Goal: Find specific page/section: Find specific page/section

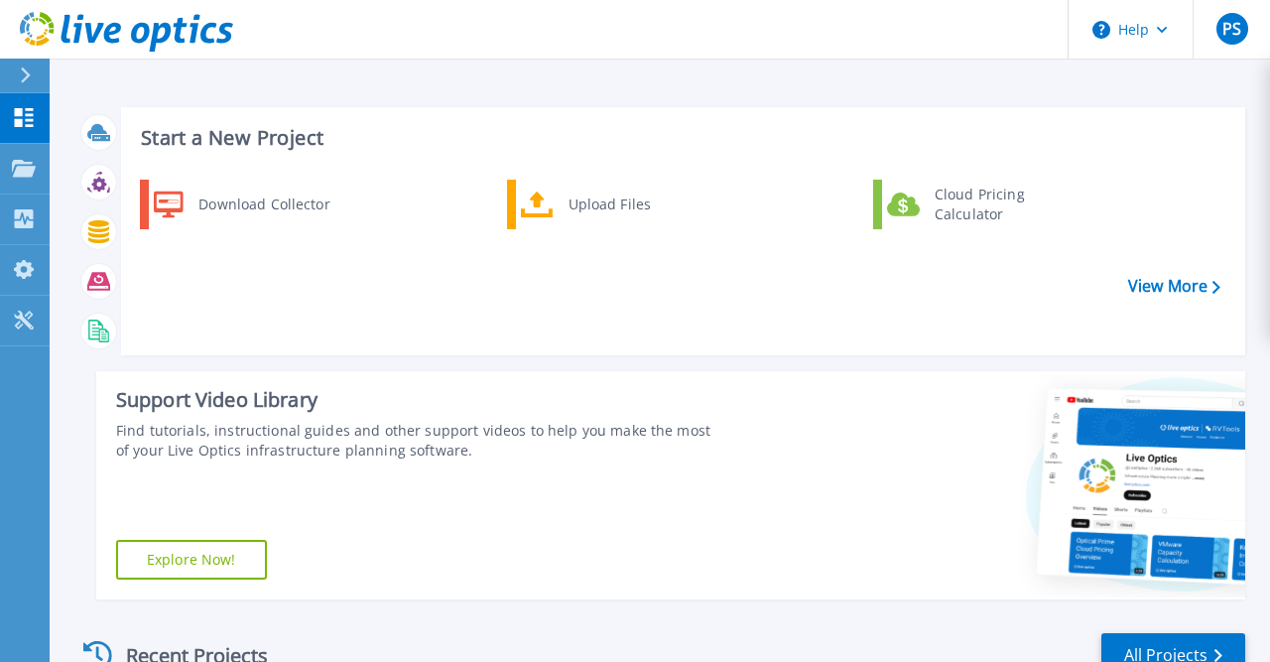
scroll to position [407, 0]
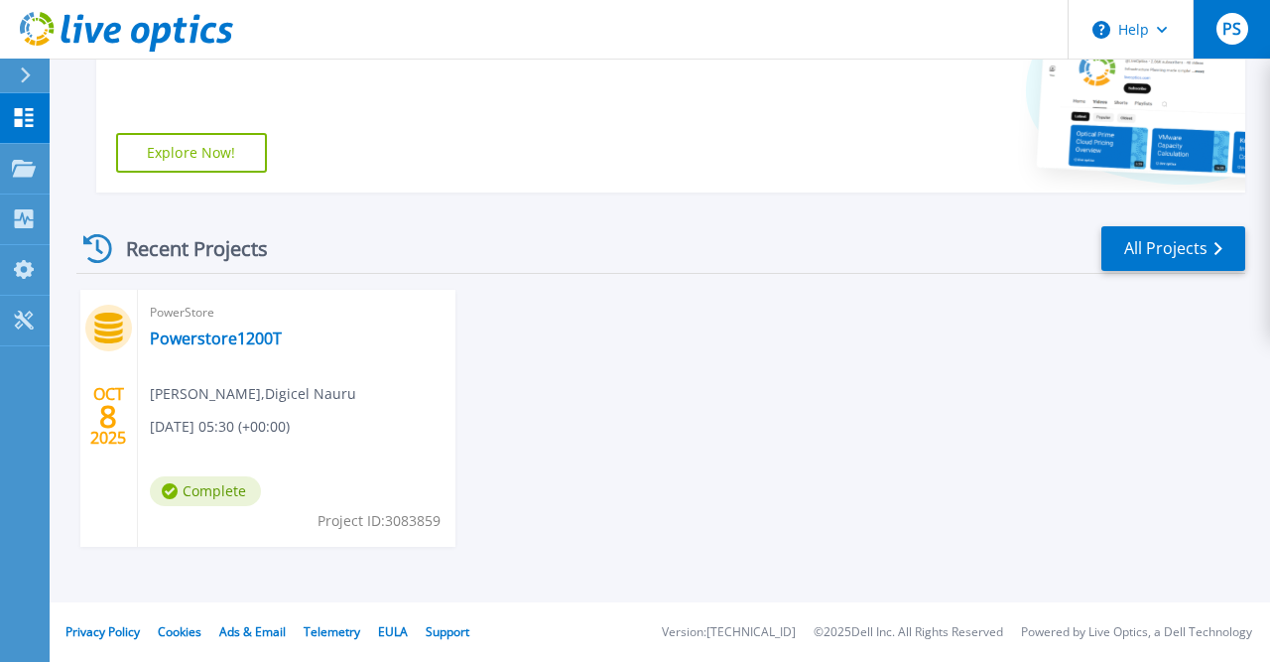
click at [1240, 26] on span "PS" at bounding box center [1232, 29] width 19 height 16
click at [706, 360] on div "OCT 8 2025 PowerStore Powerstore1200T Prakash Subramanian , Digicel Nauru 10/08…" at bounding box center [653, 438] width 1185 height 297
click at [585, 94] on div "Support Video Library Find tutorials, instructional guides and other support vi…" at bounding box center [404, 78] width 617 height 228
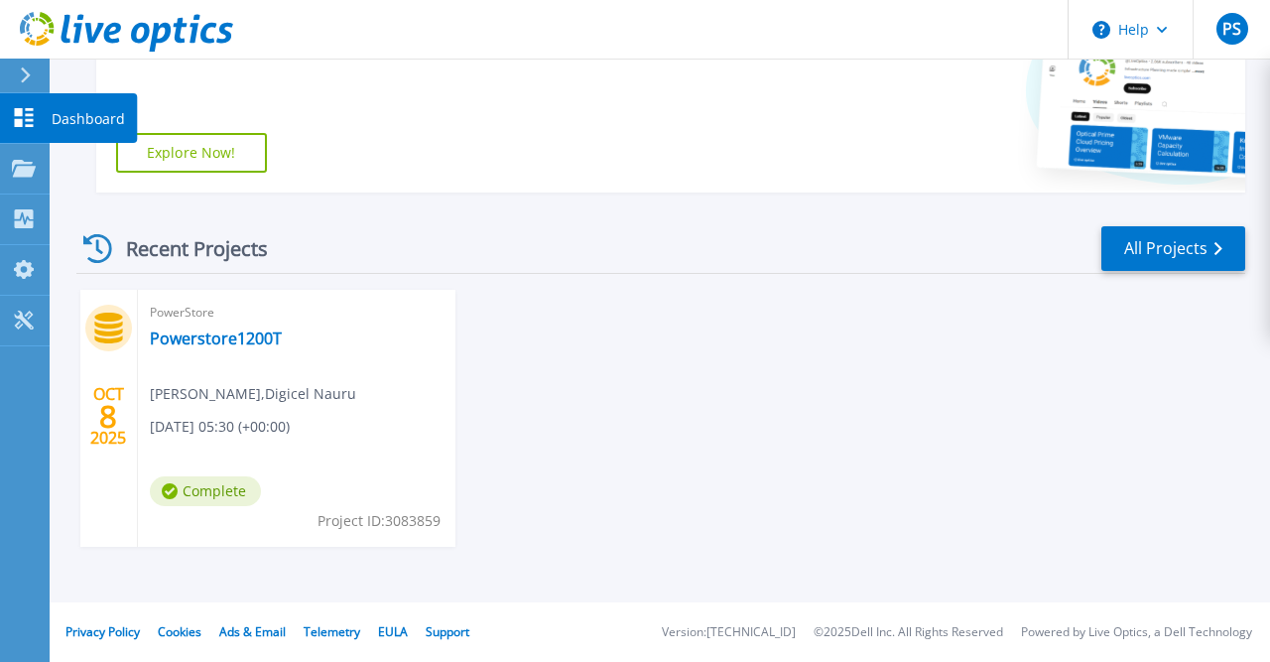
click at [79, 114] on p "Dashboard" at bounding box center [88, 119] width 73 height 52
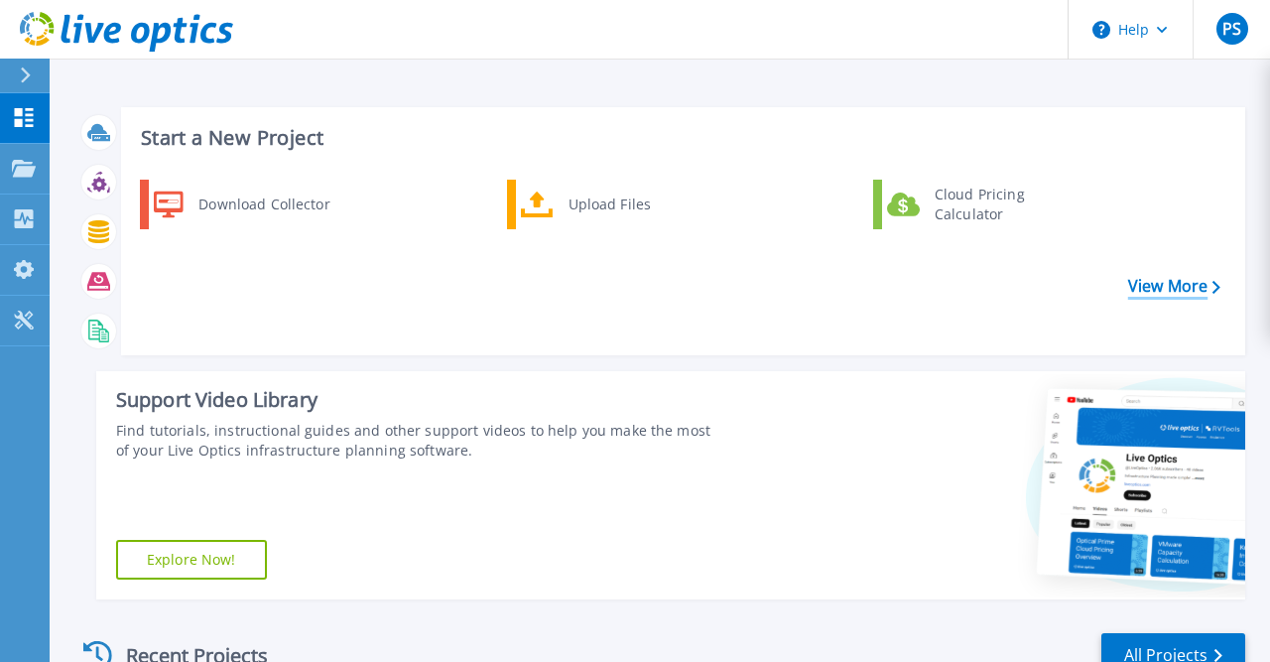
click at [1157, 289] on link "View More" at bounding box center [1174, 286] width 92 height 19
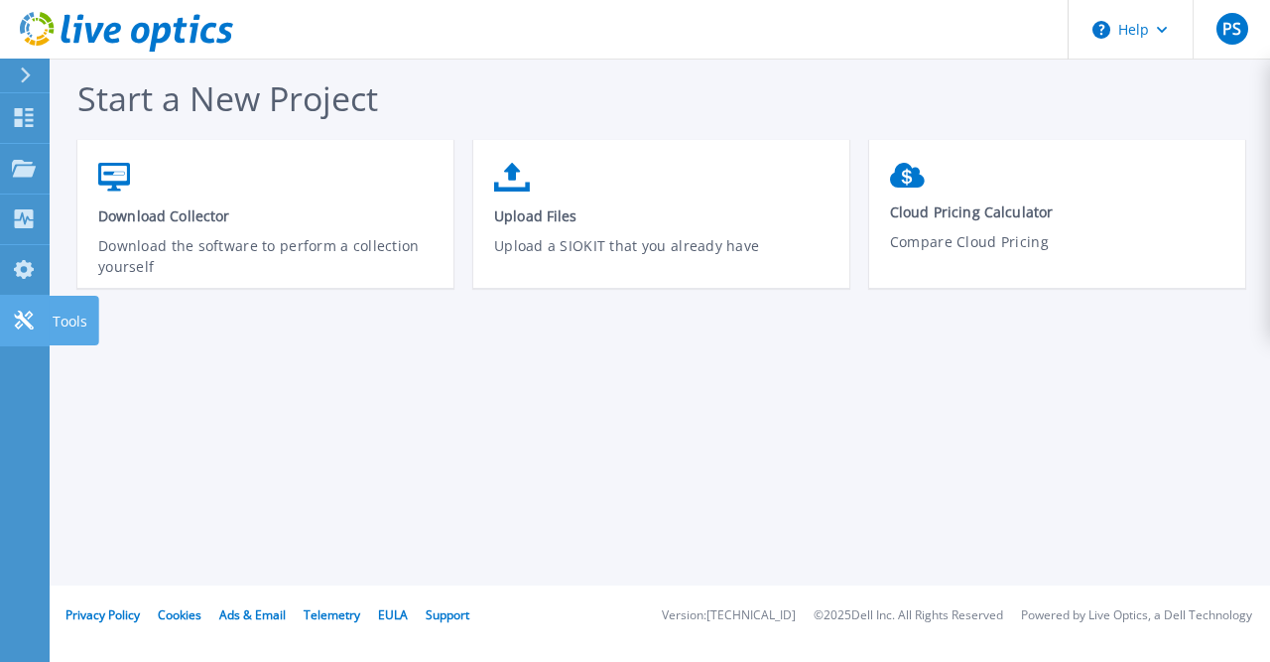
click at [52, 313] on div "Tools" at bounding box center [74, 321] width 50 height 50
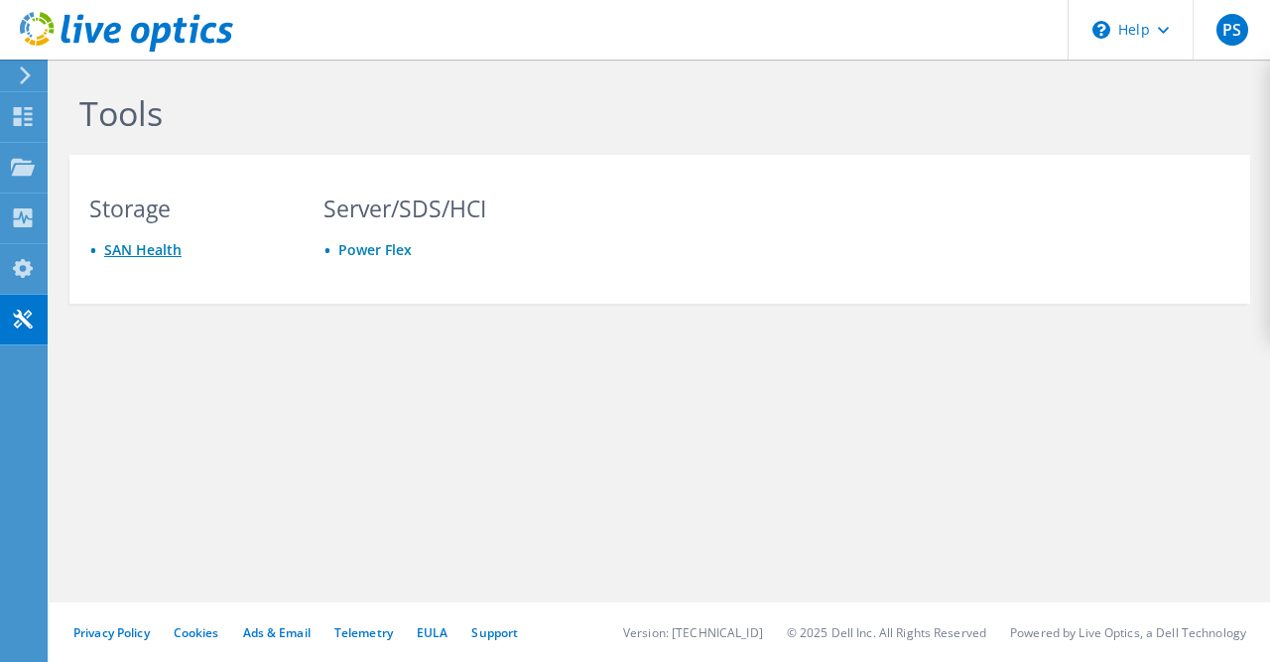
click at [144, 255] on link "SAN Health" at bounding box center [142, 249] width 77 height 19
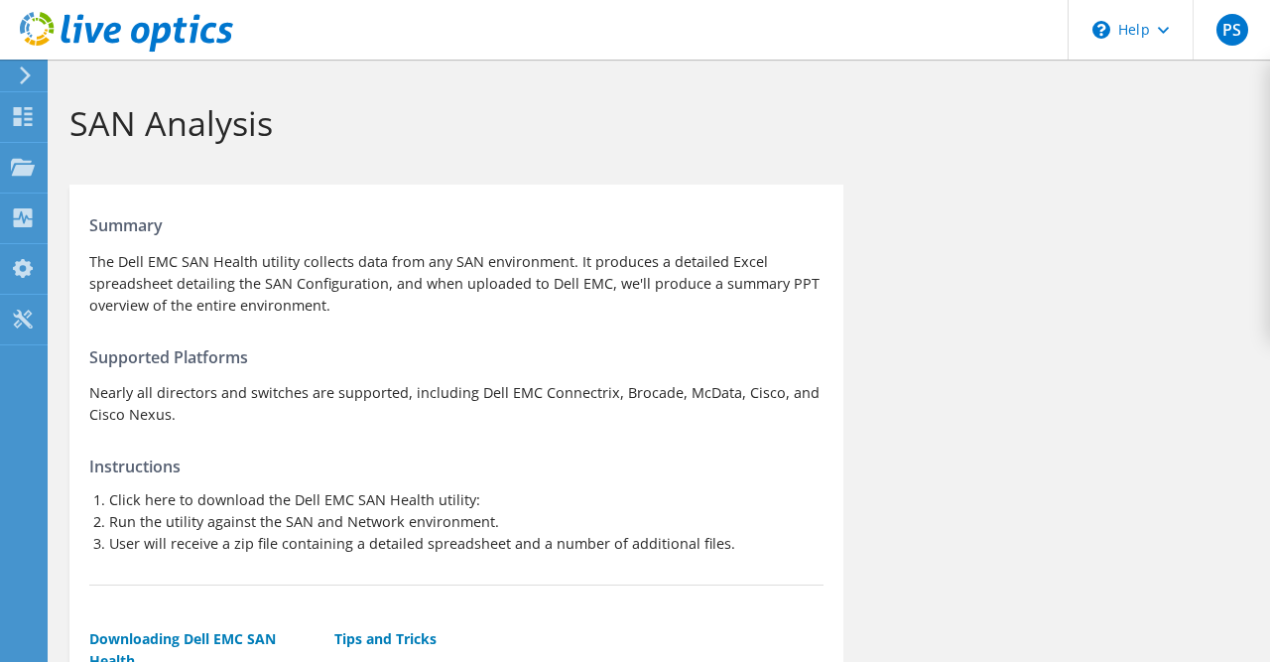
scroll to position [272, 0]
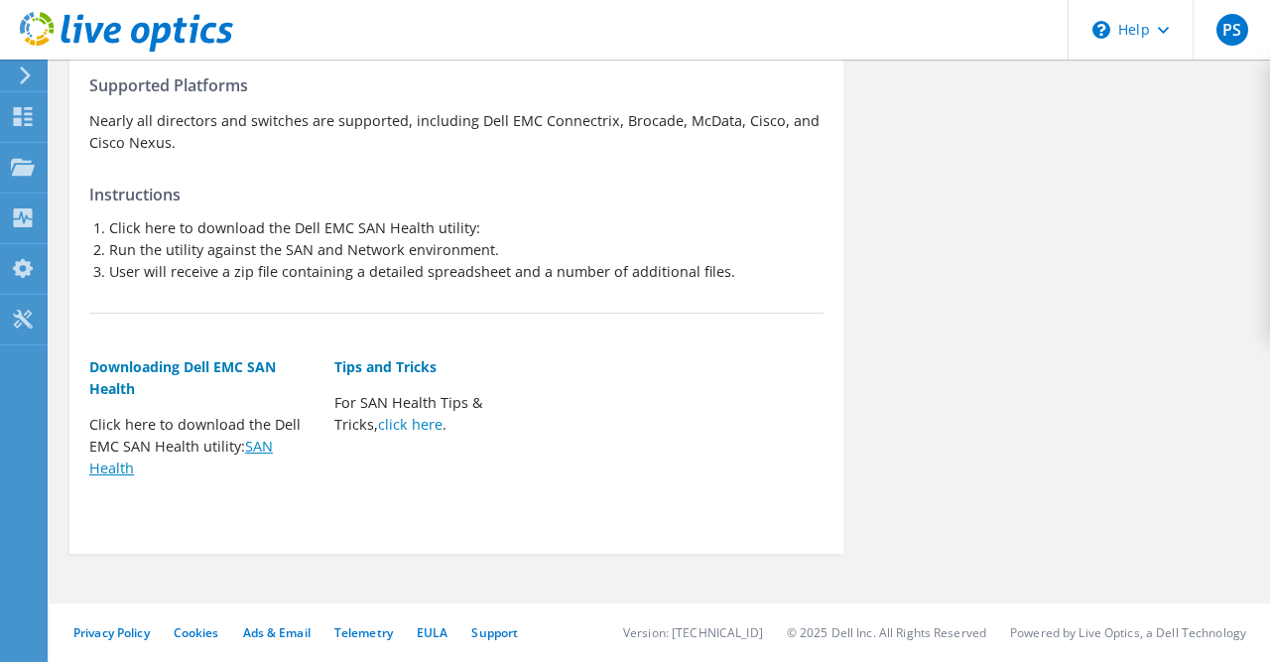
click at [106, 471] on link "SAN Health" at bounding box center [181, 457] width 184 height 41
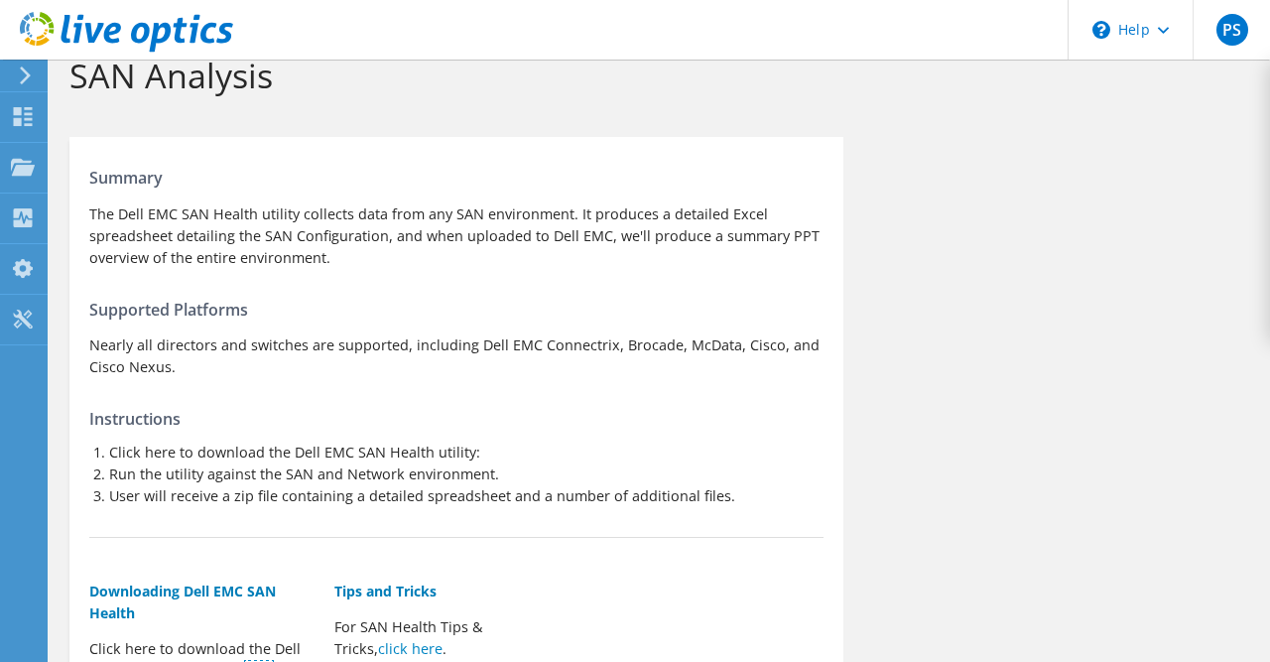
scroll to position [0, 0]
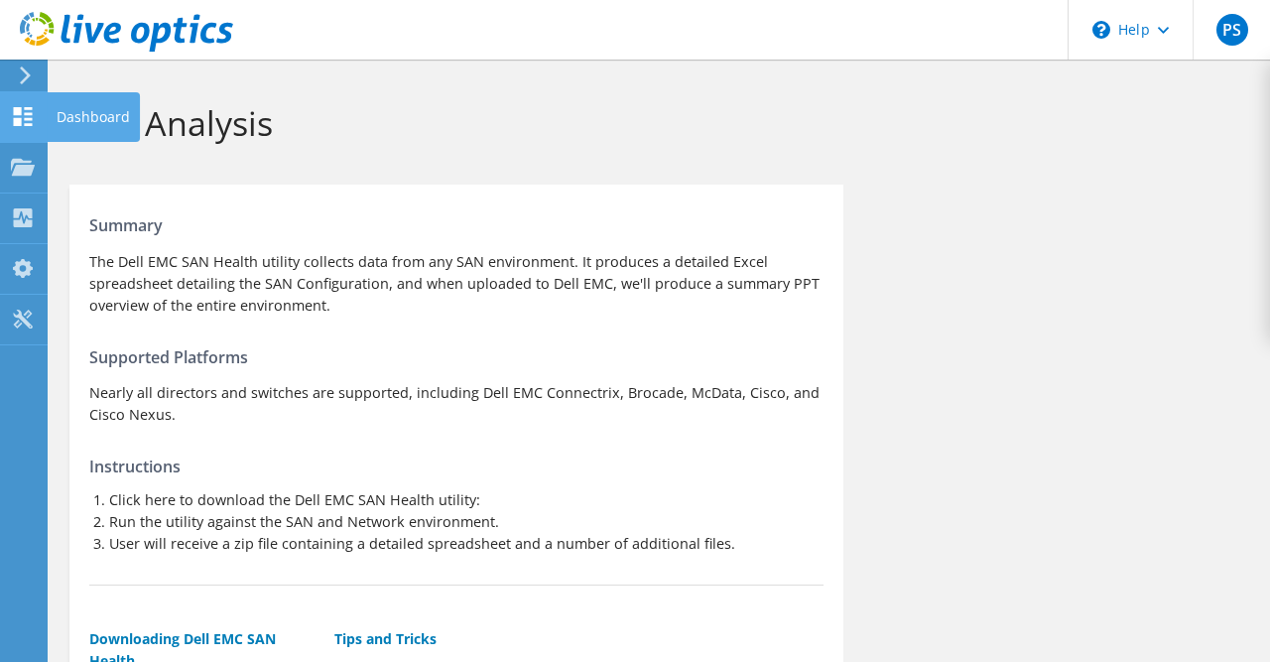
click at [130, 112] on div "Dashboard" at bounding box center [93, 117] width 93 height 50
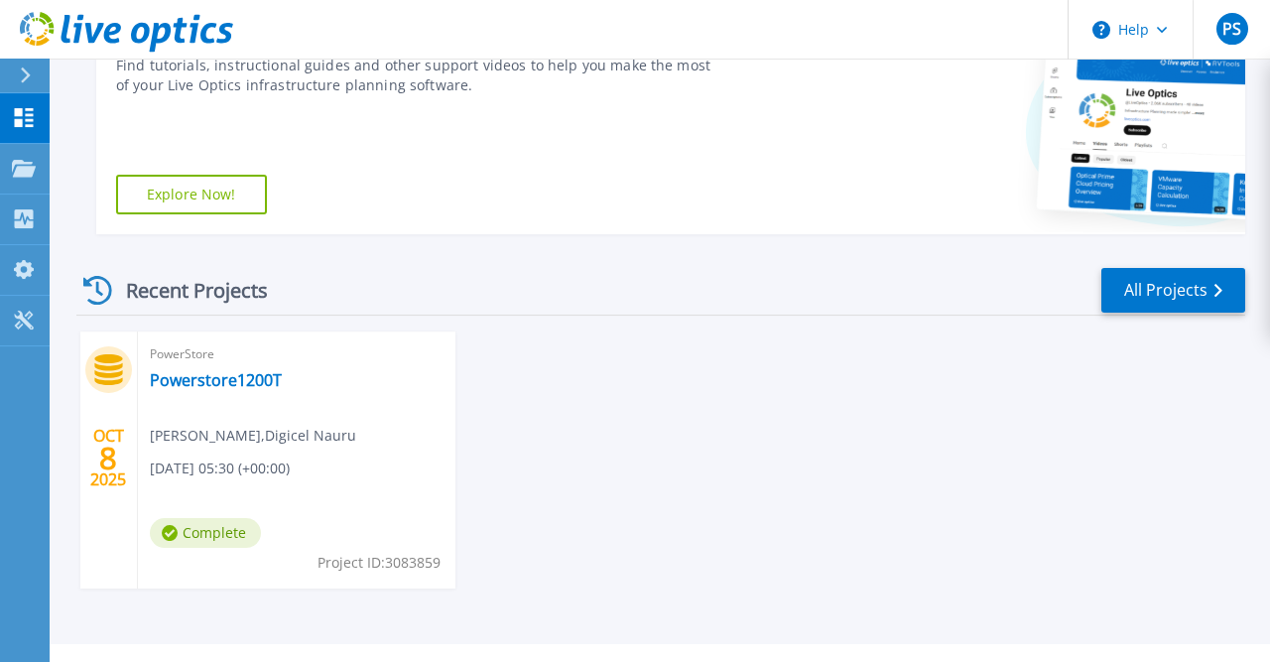
scroll to position [407, 0]
